Goal: Task Accomplishment & Management: Manage account settings

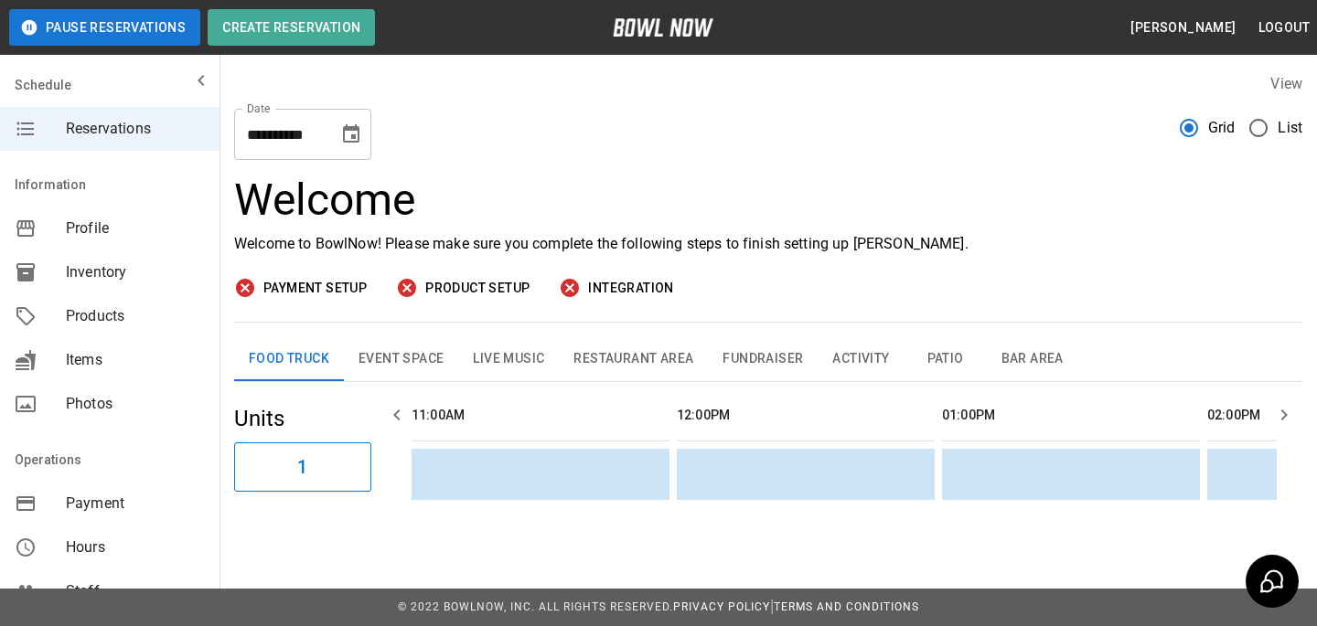
scroll to position [0, 1061]
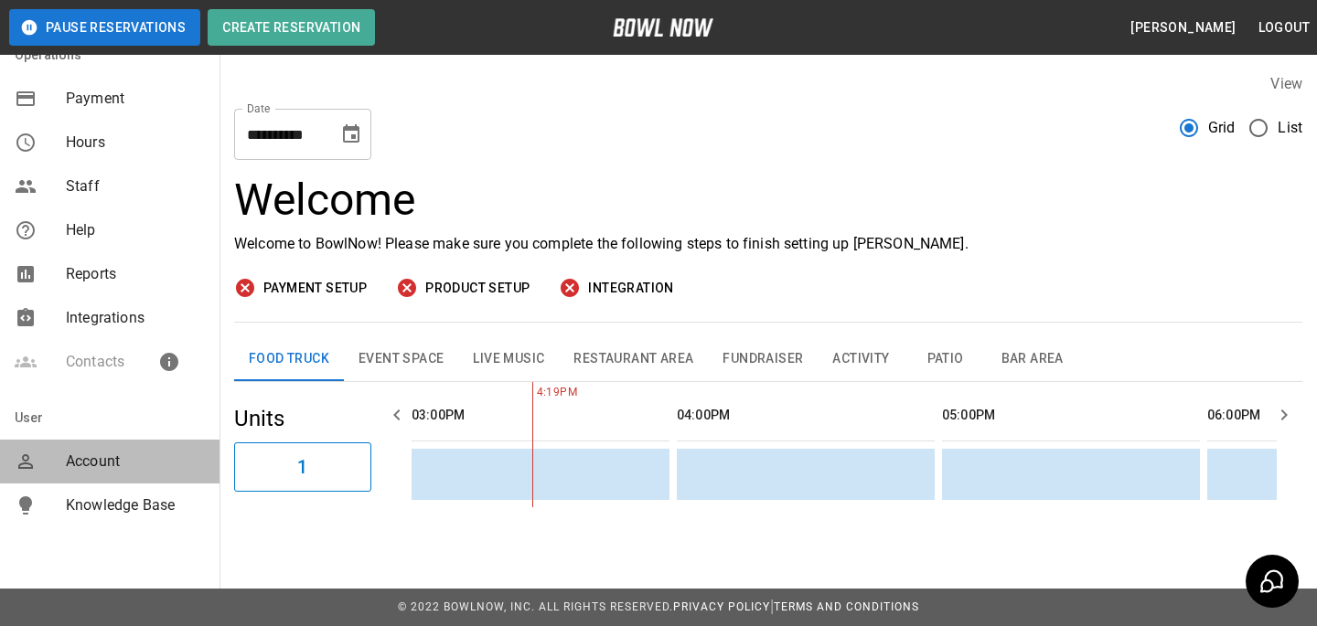
click at [95, 455] on span "Account" at bounding box center [135, 462] width 139 height 22
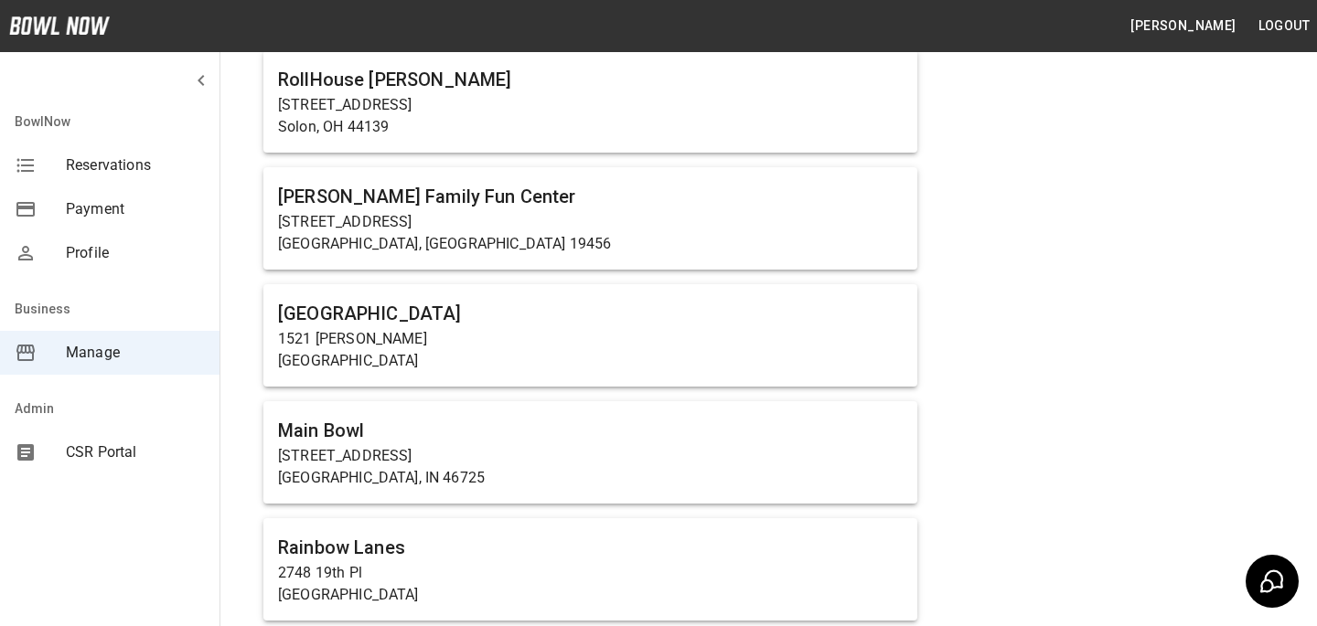
scroll to position [11930, 0]
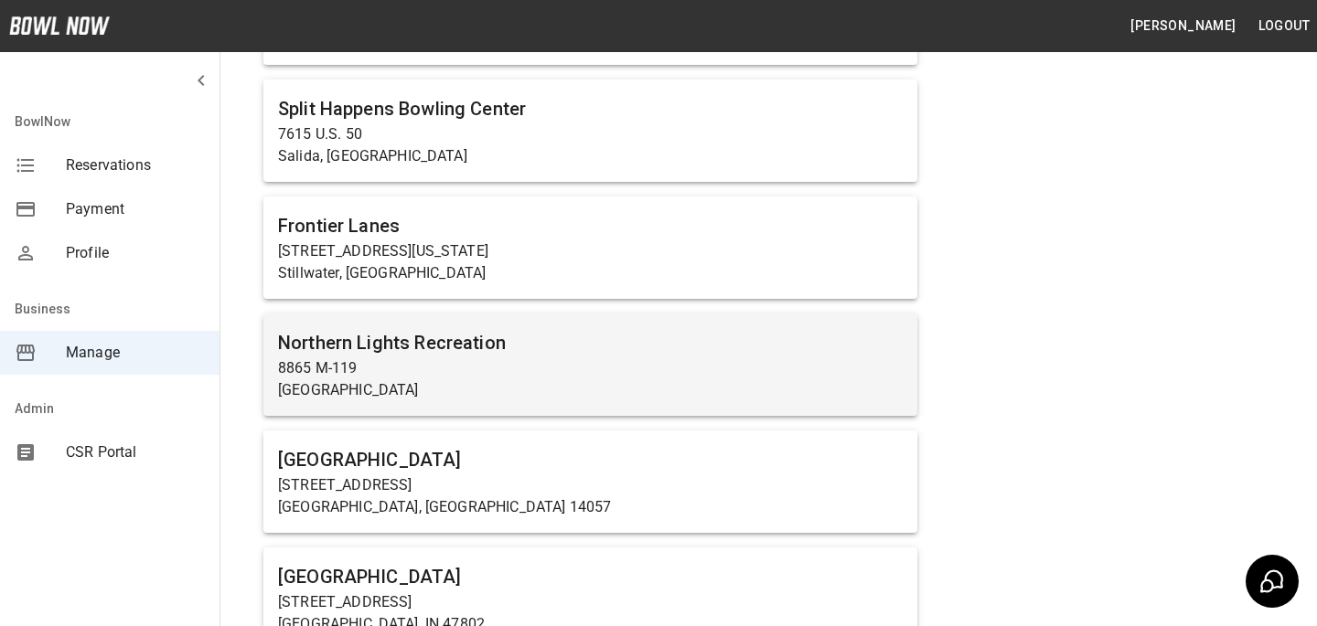
click at [300, 379] on p "[GEOGRAPHIC_DATA]" at bounding box center [590, 390] width 625 height 22
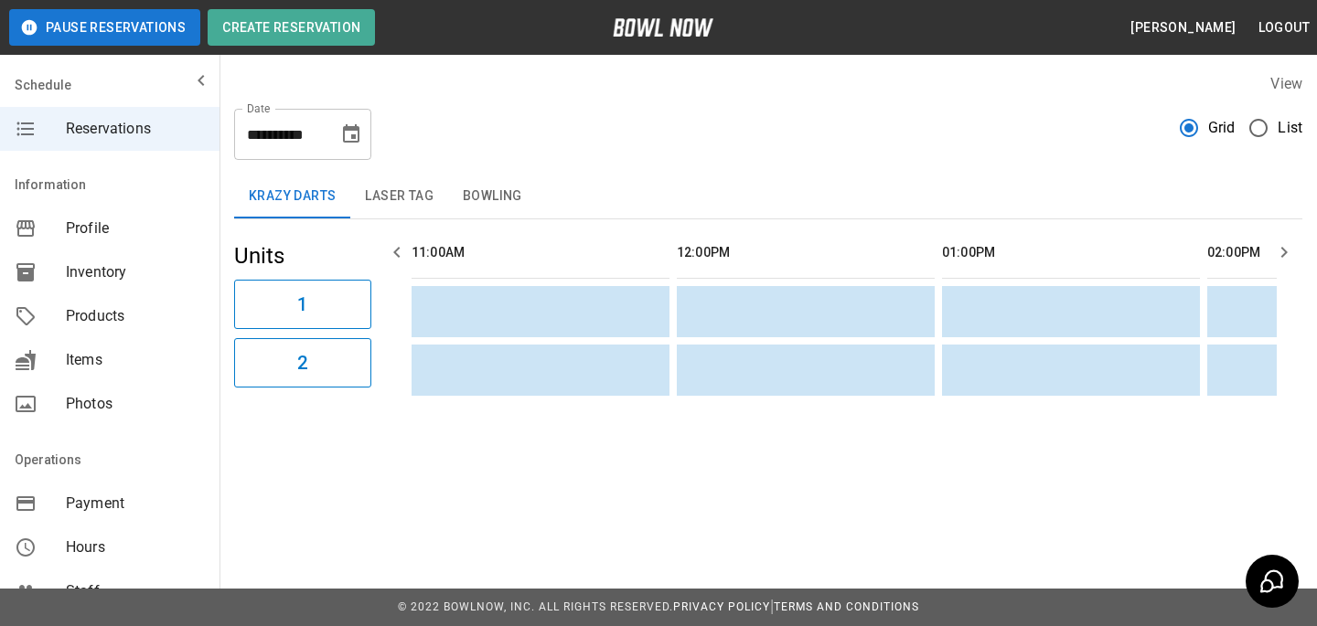
scroll to position [0, 1326]
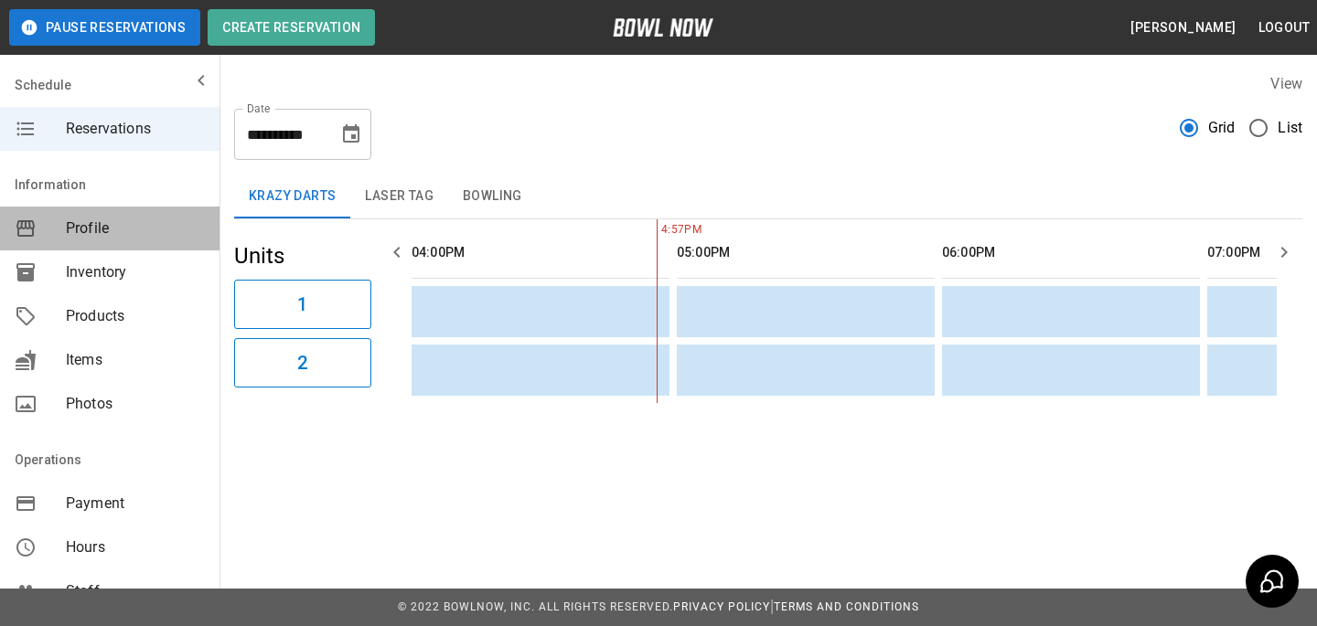
click at [141, 250] on div "Profile" at bounding box center [109, 229] width 219 height 44
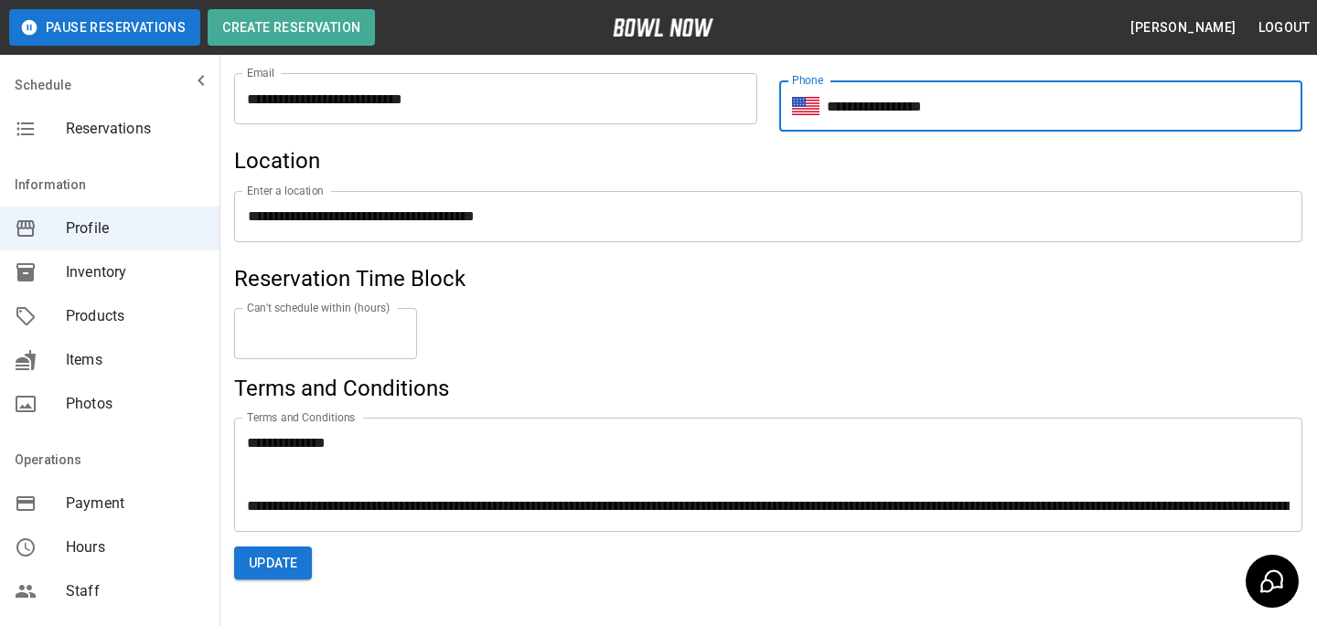
drag, startPoint x: 955, startPoint y: 103, endPoint x: 845, endPoint y: 105, distance: 109.7
click at [845, 105] on input "**********" at bounding box center [1064, 105] width 475 height 51
